Goal: Transaction & Acquisition: Purchase product/service

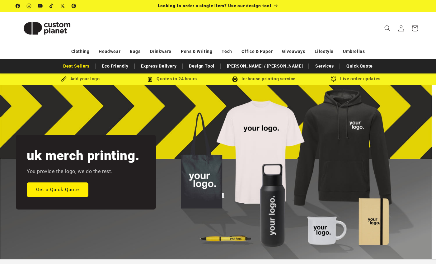
click at [92, 66] on link "Best Sellers" at bounding box center [76, 66] width 32 height 11
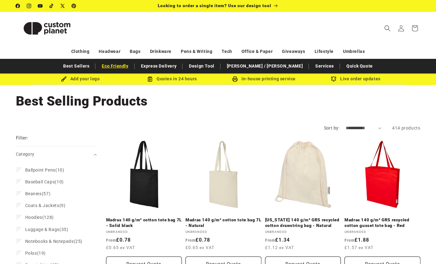
click at [131, 67] on link "Eco Friendly" at bounding box center [115, 66] width 33 height 11
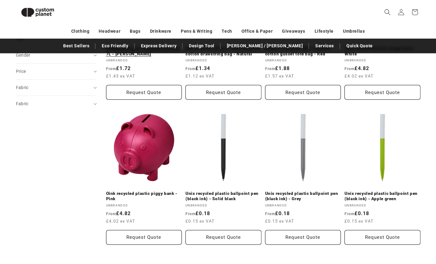
scroll to position [313, 0]
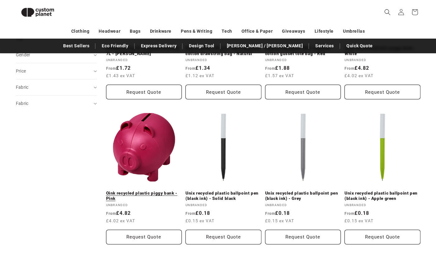
click at [167, 190] on link "Oink recycled plastic piggy bank - Pink" at bounding box center [144, 195] width 76 height 11
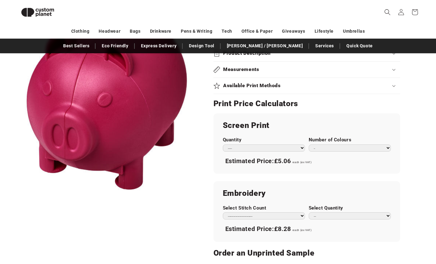
scroll to position [300, 0]
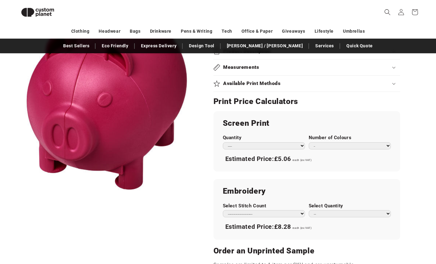
click at [330, 145] on select "* * * * * * *" at bounding box center [349, 145] width 82 height 7
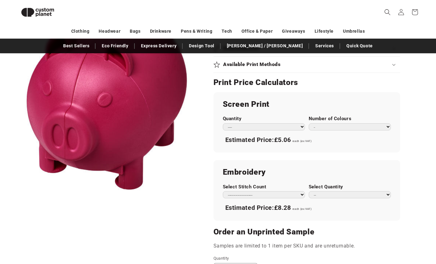
scroll to position [321, 0]
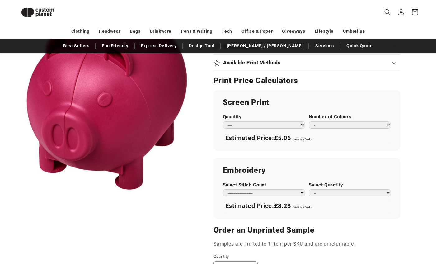
click at [236, 189] on select "**********" at bounding box center [264, 192] width 82 height 7
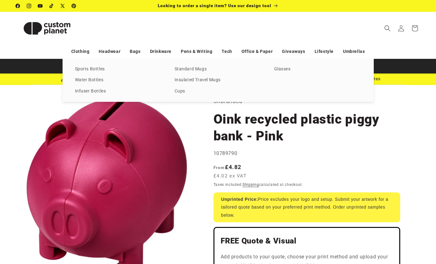
scroll to position [0, 0]
